Goal: Transaction & Acquisition: Purchase product/service

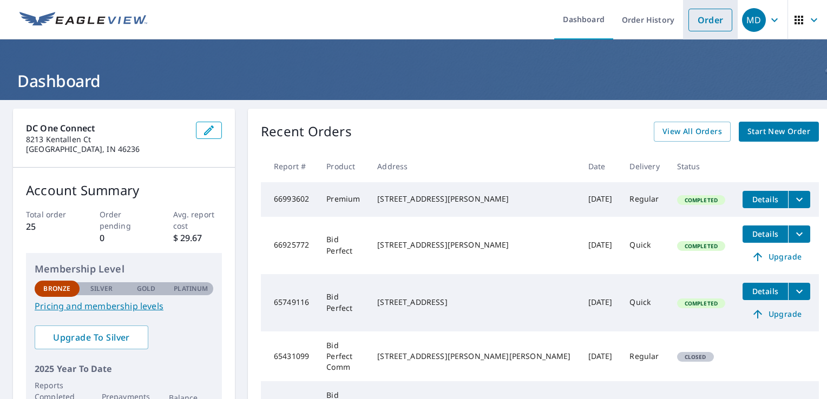
click at [695, 18] on link "Order" at bounding box center [711, 20] width 44 height 23
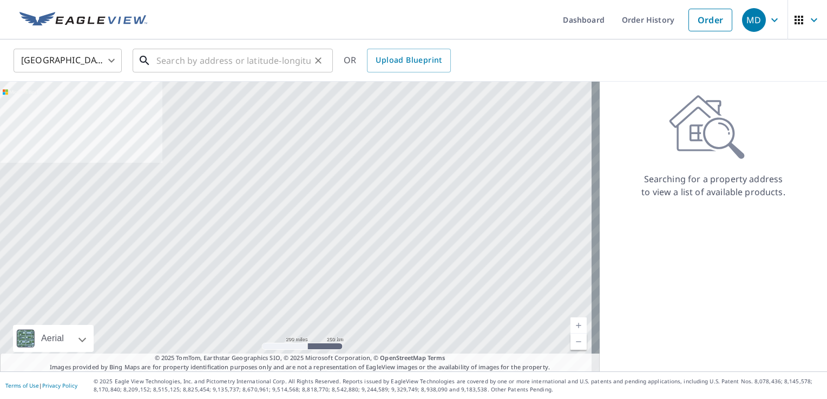
click at [234, 62] on input "text" at bounding box center [233, 60] width 154 height 30
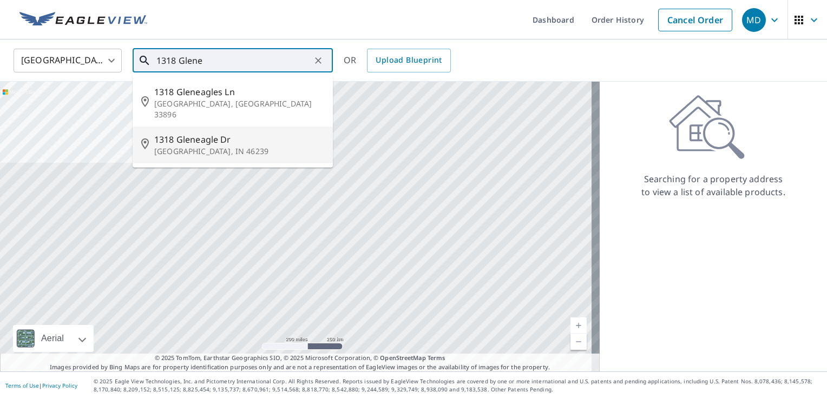
click at [205, 146] on p "[GEOGRAPHIC_DATA], IN 46239" at bounding box center [239, 151] width 170 height 11
type input "[STREET_ADDRESS][PERSON_NAME]"
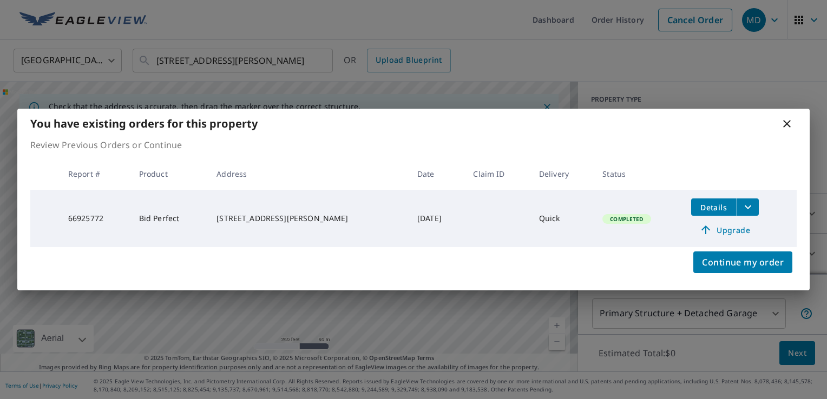
click at [742, 207] on icon "filesDropdownBtn-66925772" at bounding box center [748, 207] width 13 height 13
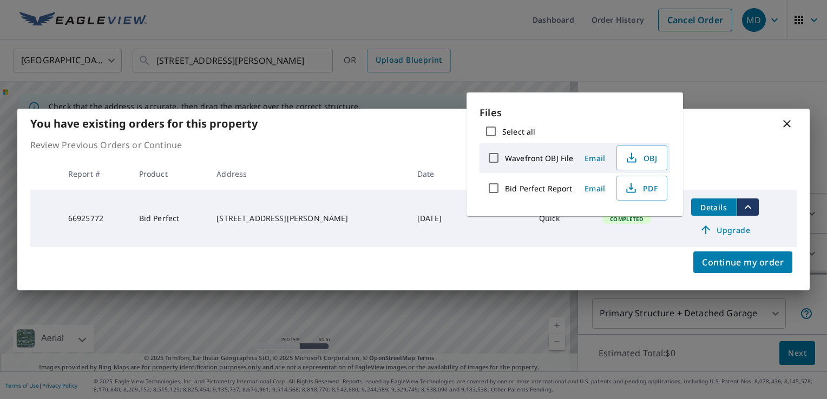
click at [735, 156] on div "Review Previous Orders or Continue Report # Product Address Date Claim ID Deliv…" at bounding box center [413, 193] width 792 height 109
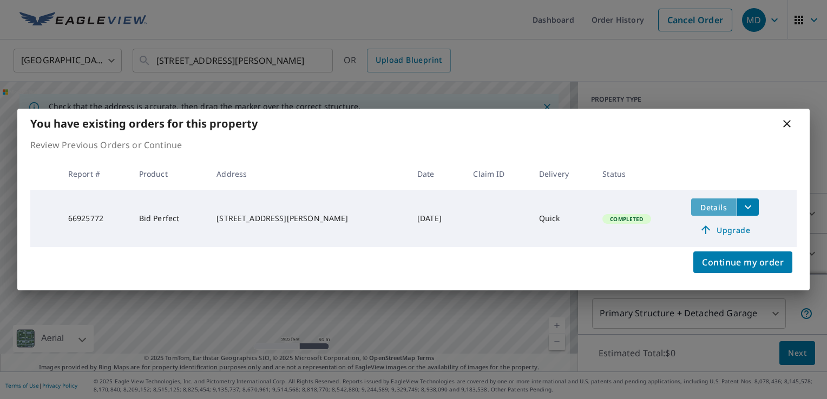
click at [698, 205] on span "Details" at bounding box center [714, 207] width 32 height 10
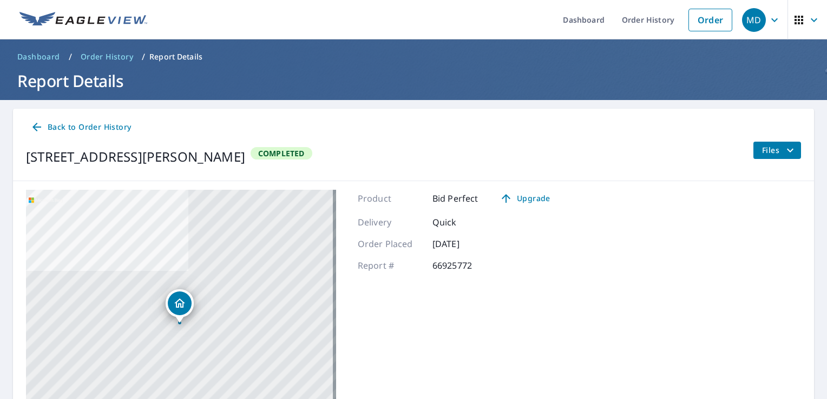
scroll to position [105, 0]
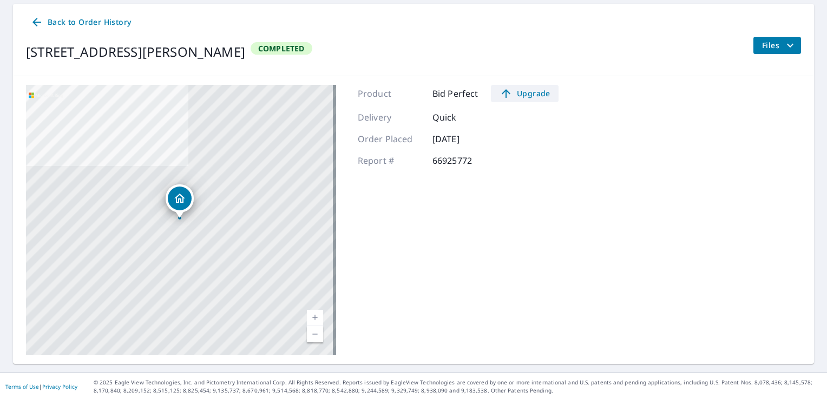
click at [534, 94] on span "Upgrade" at bounding box center [524, 93] width 55 height 13
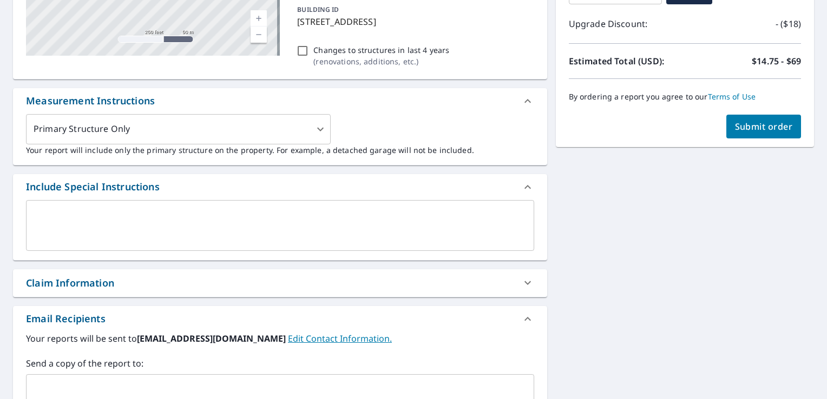
scroll to position [227, 0]
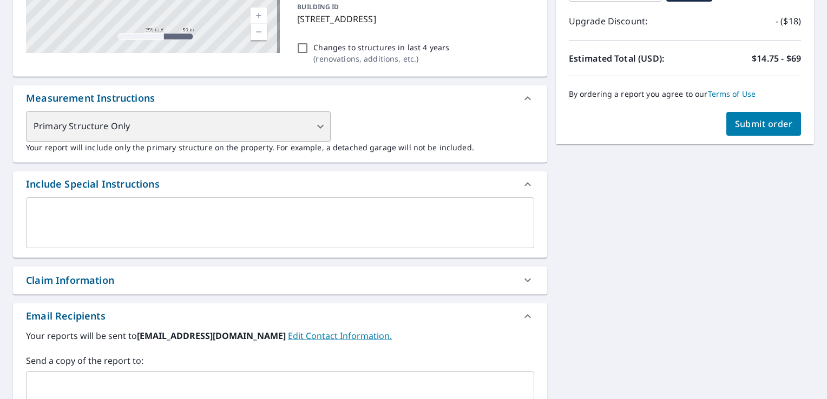
click at [320, 127] on div "Primary Structure Only" at bounding box center [178, 127] width 305 height 30
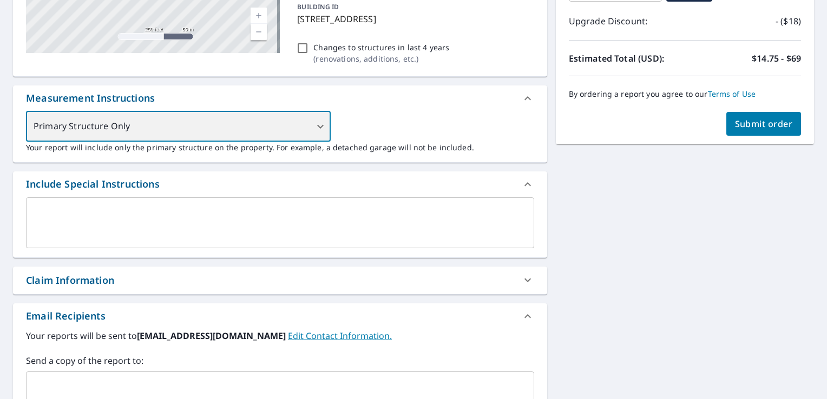
click at [319, 131] on div "Primary Structure Only" at bounding box center [178, 127] width 305 height 30
click at [309, 123] on div "Primary Structure Only" at bounding box center [178, 127] width 305 height 30
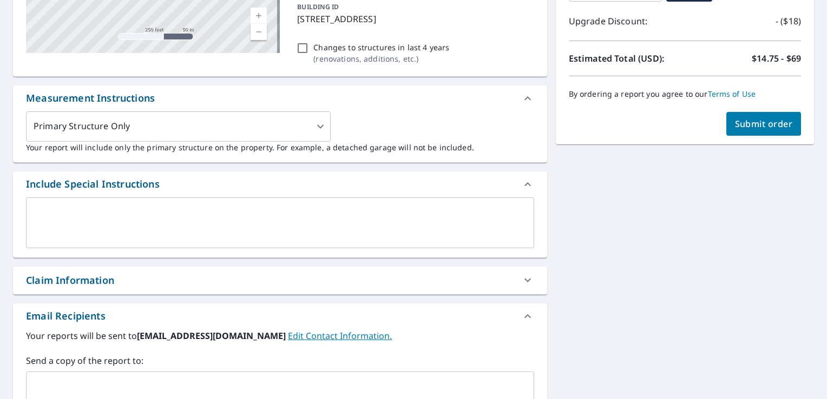
click at [376, 103] on div "Measurement Instructions" at bounding box center [270, 98] width 489 height 15
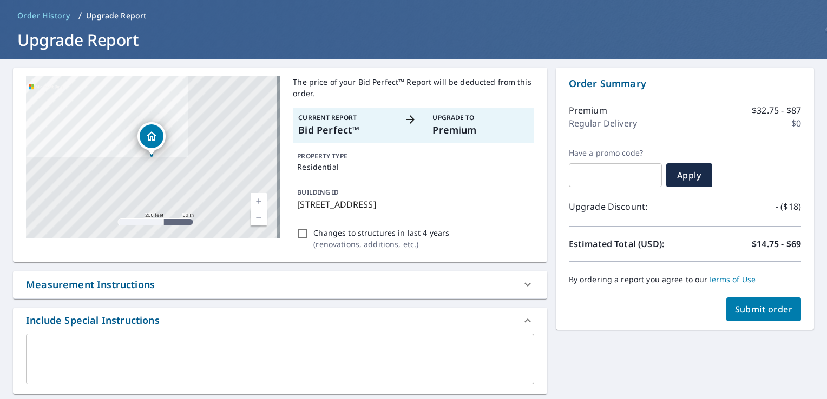
scroll to position [41, 0]
click at [304, 232] on input "Changes to structures in last 4 years ( renovations, additions, etc. )" at bounding box center [302, 233] width 13 height 13
checkbox input "false"
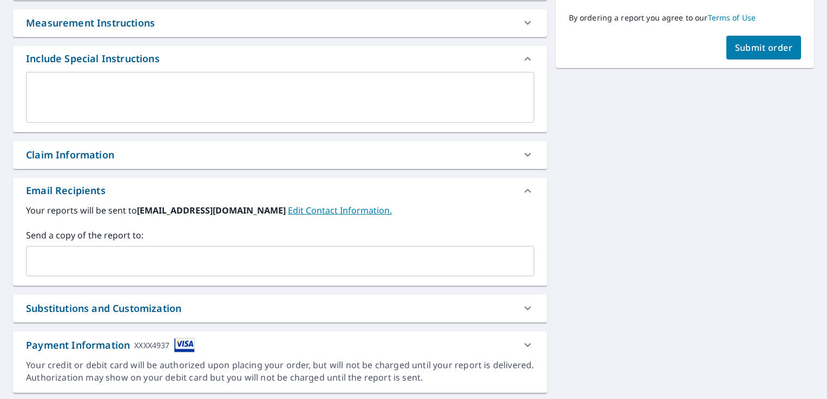
scroll to position [332, 0]
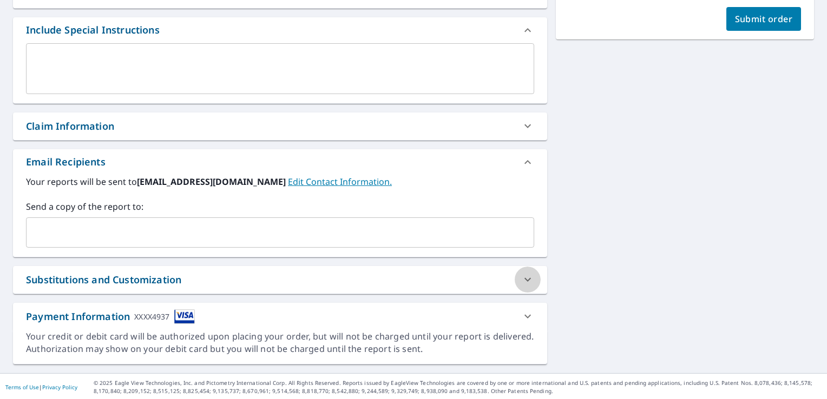
click at [525, 279] on icon at bounding box center [528, 280] width 6 height 4
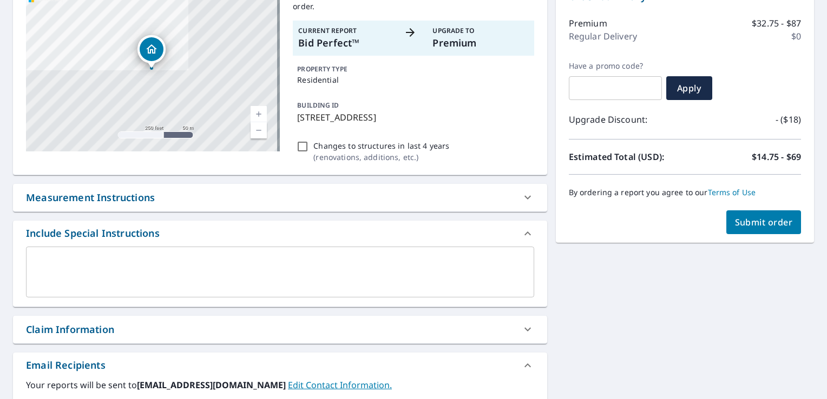
scroll to position [127, 0]
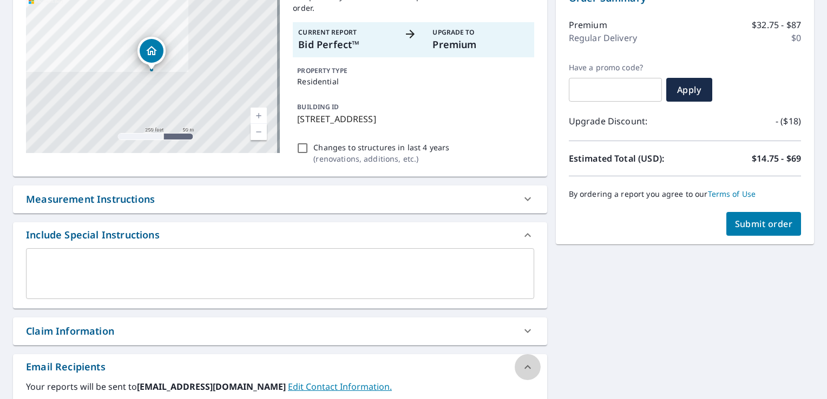
click at [523, 370] on icon at bounding box center [527, 367] width 13 height 13
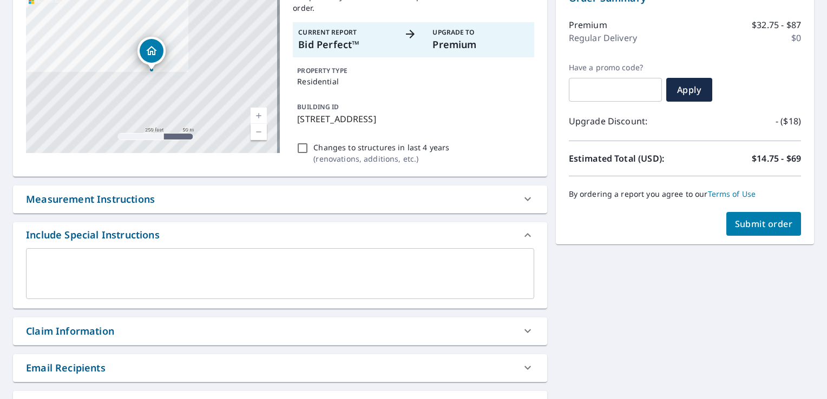
scroll to position [0, 0]
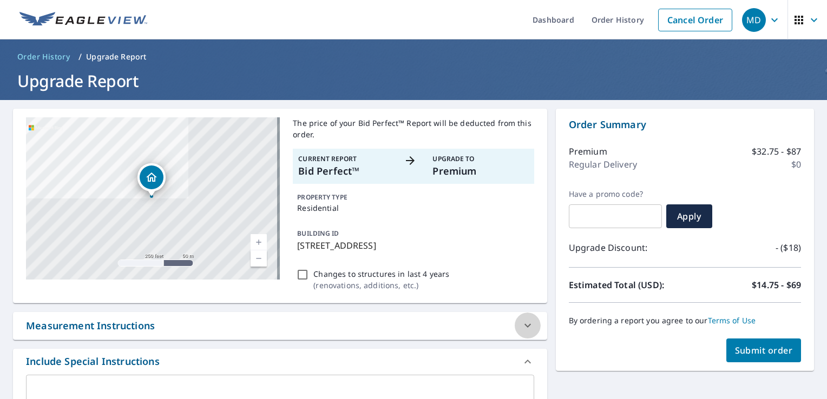
click at [521, 326] on icon at bounding box center [527, 325] width 13 height 13
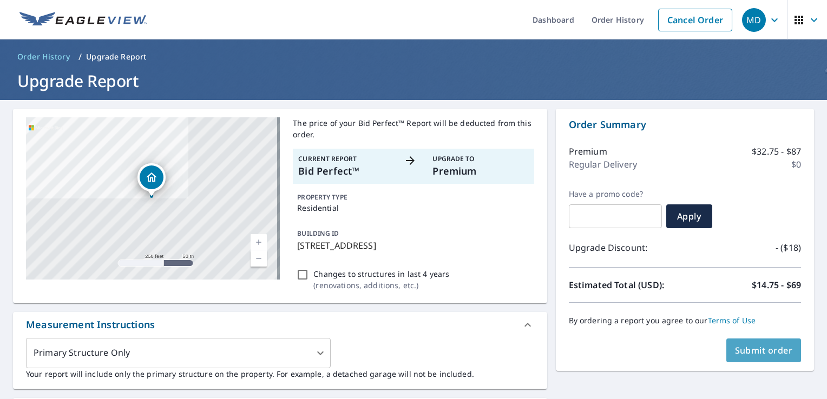
click at [742, 346] on span "Submit order" at bounding box center [764, 351] width 58 height 12
